Goal: Task Accomplishment & Management: Manage account settings

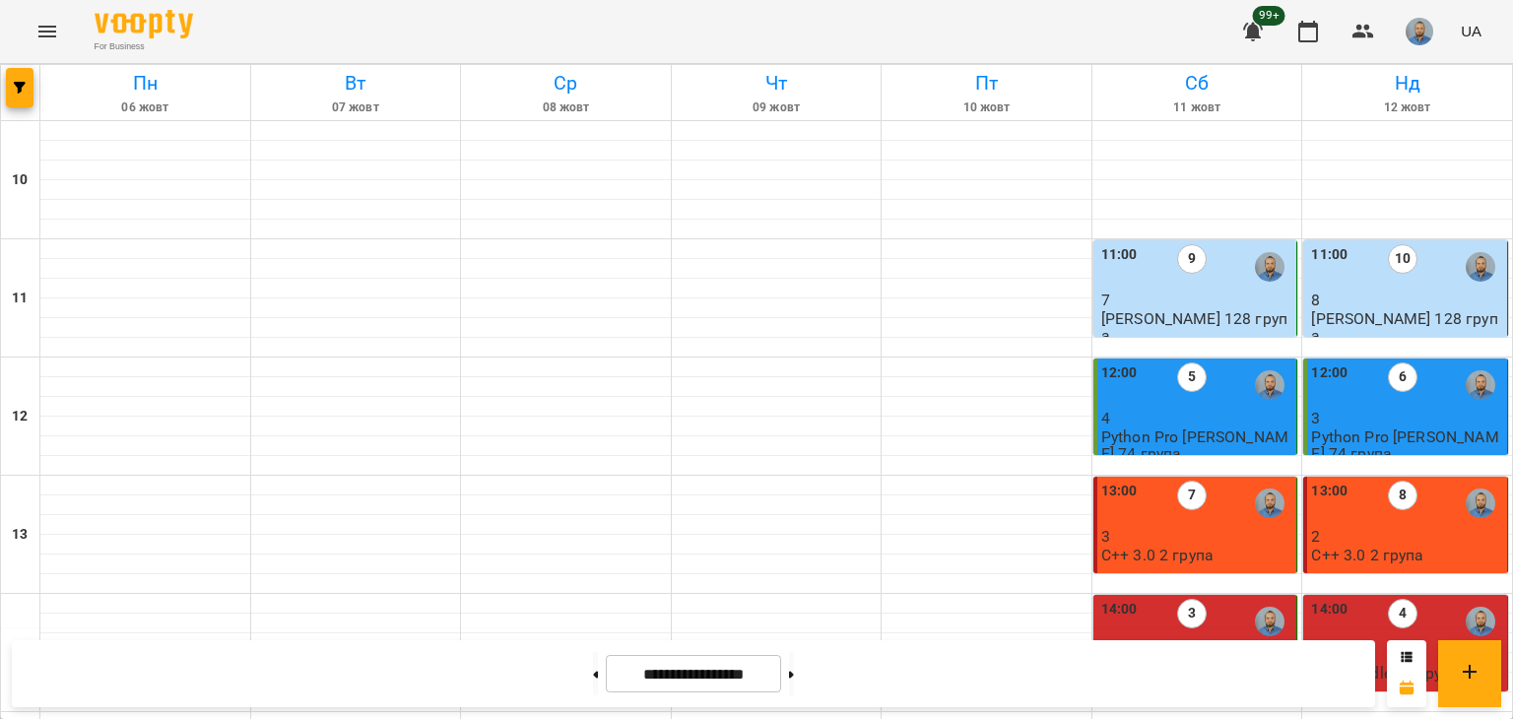
scroll to position [886, 0]
click at [794, 682] on button at bounding box center [791, 673] width 5 height 43
type input "**********"
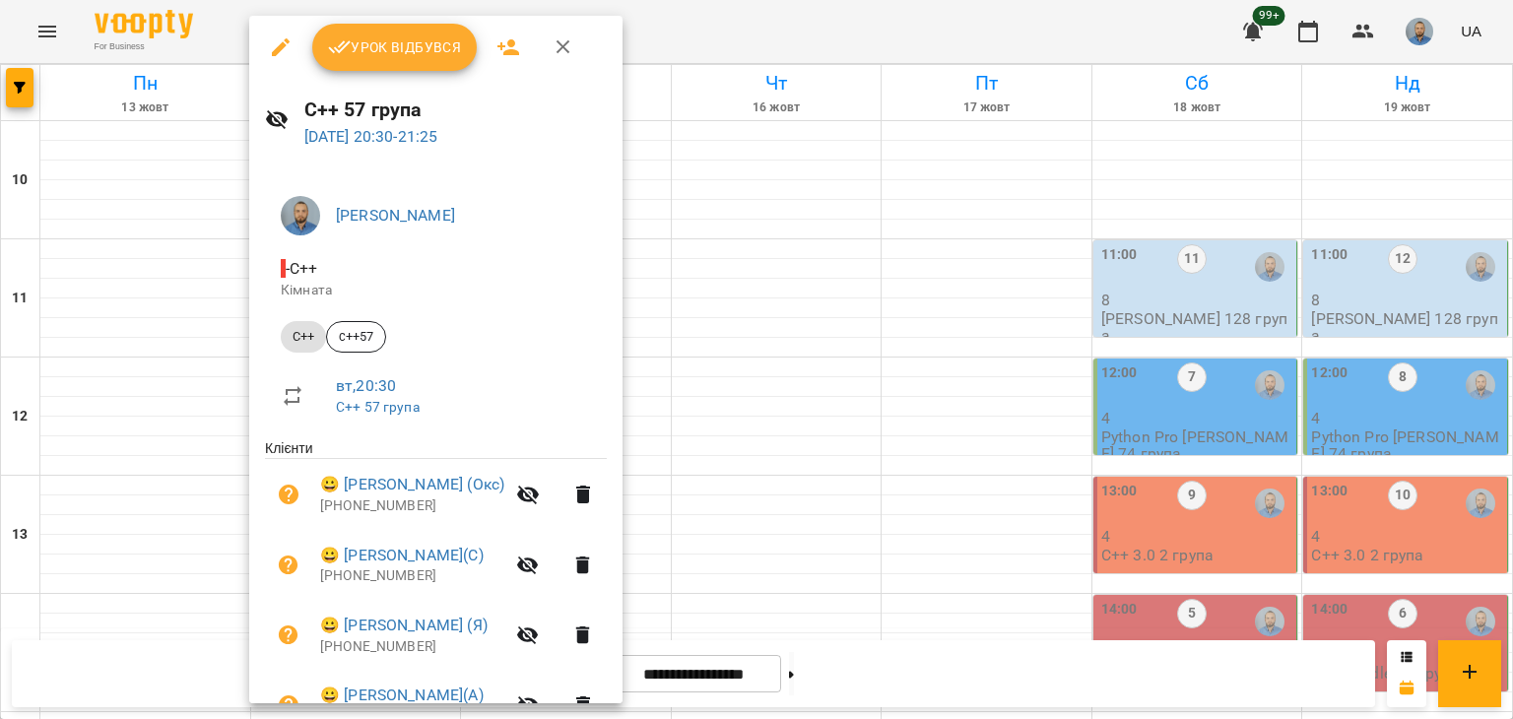
click at [388, 65] on button "Урок відбувся" at bounding box center [394, 47] width 165 height 47
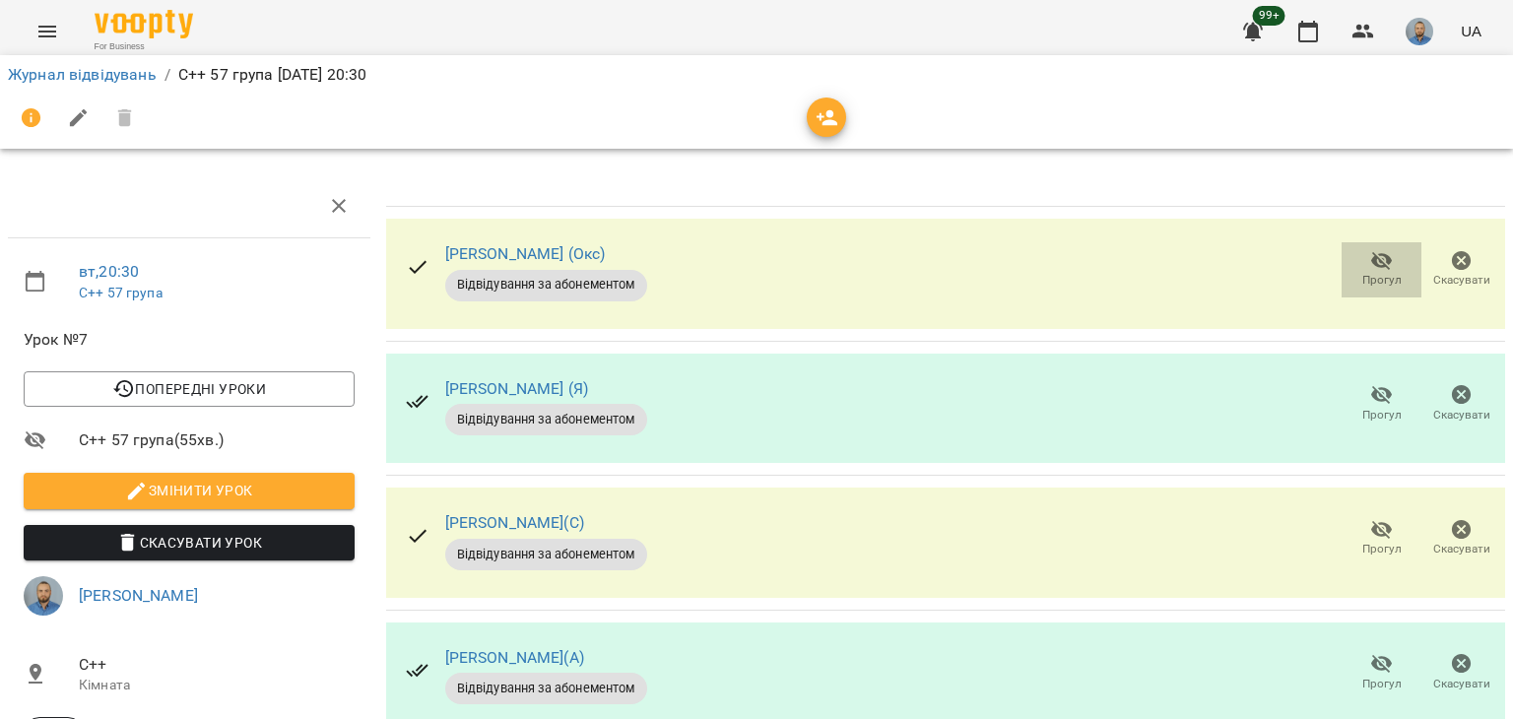
click at [1371, 261] on icon "button" at bounding box center [1382, 261] width 22 height 19
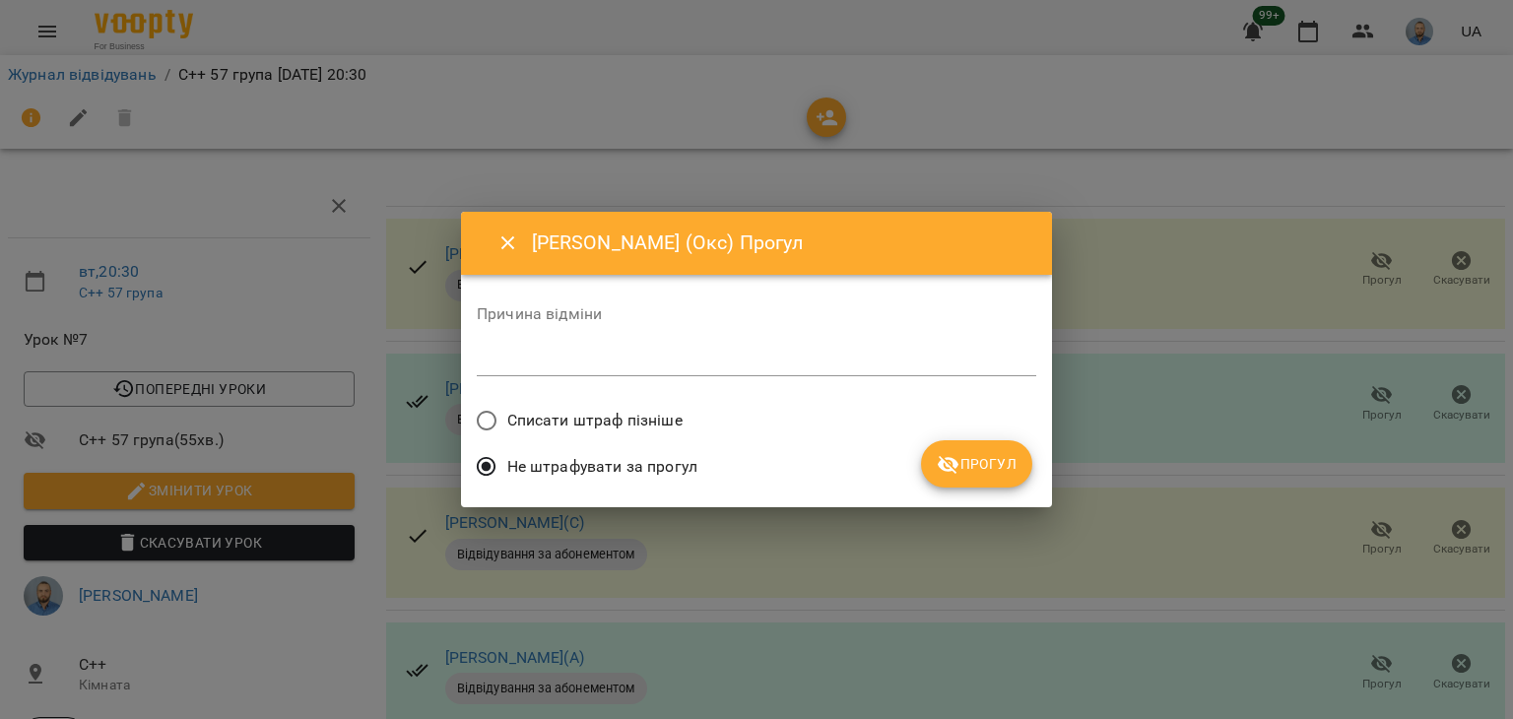
click at [960, 460] on span "Прогул" at bounding box center [976, 464] width 80 height 24
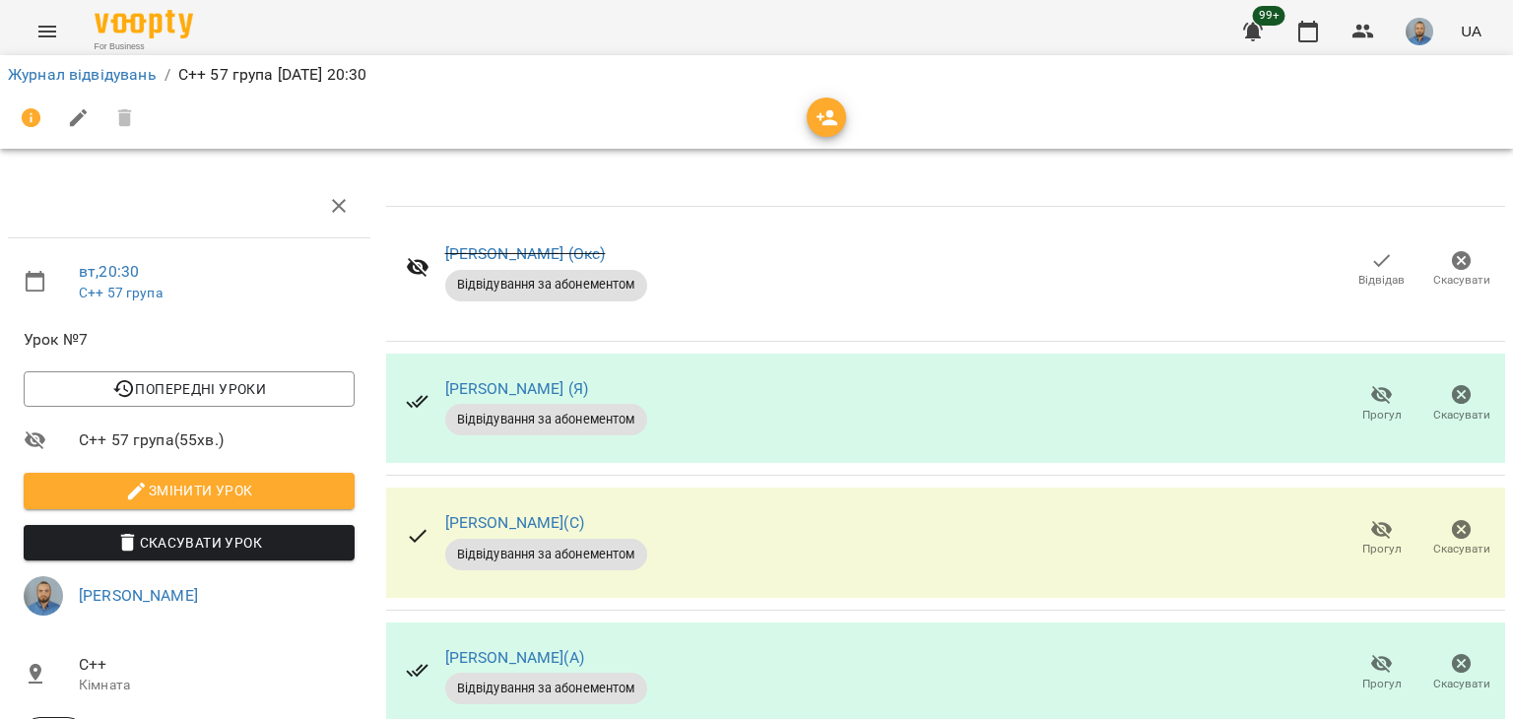
click at [1341, 242] on button "Відвідав" at bounding box center [1381, 269] width 80 height 55
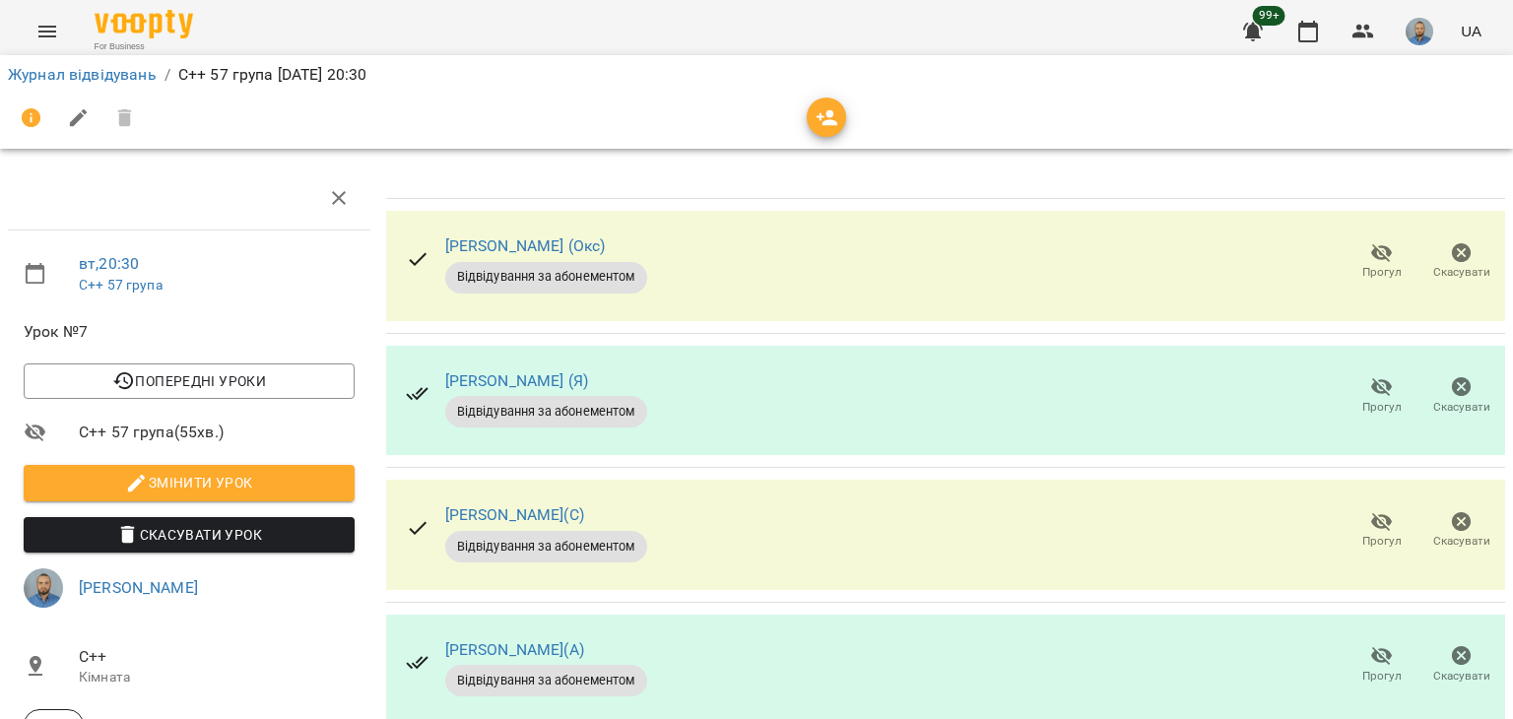
scroll to position [324, 0]
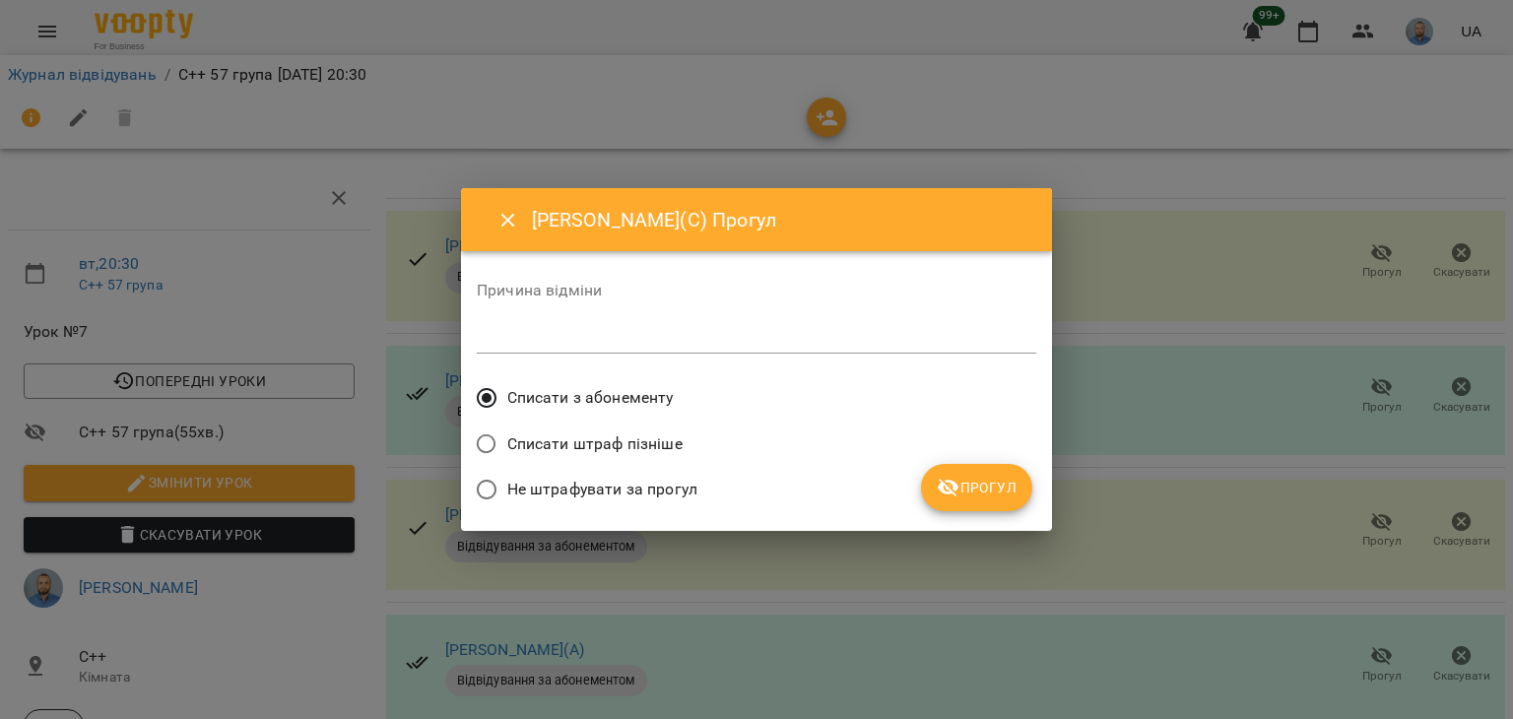
click at [1007, 476] on span "Прогул" at bounding box center [976, 488] width 80 height 24
